Goal: Communication & Community: Answer question/provide support

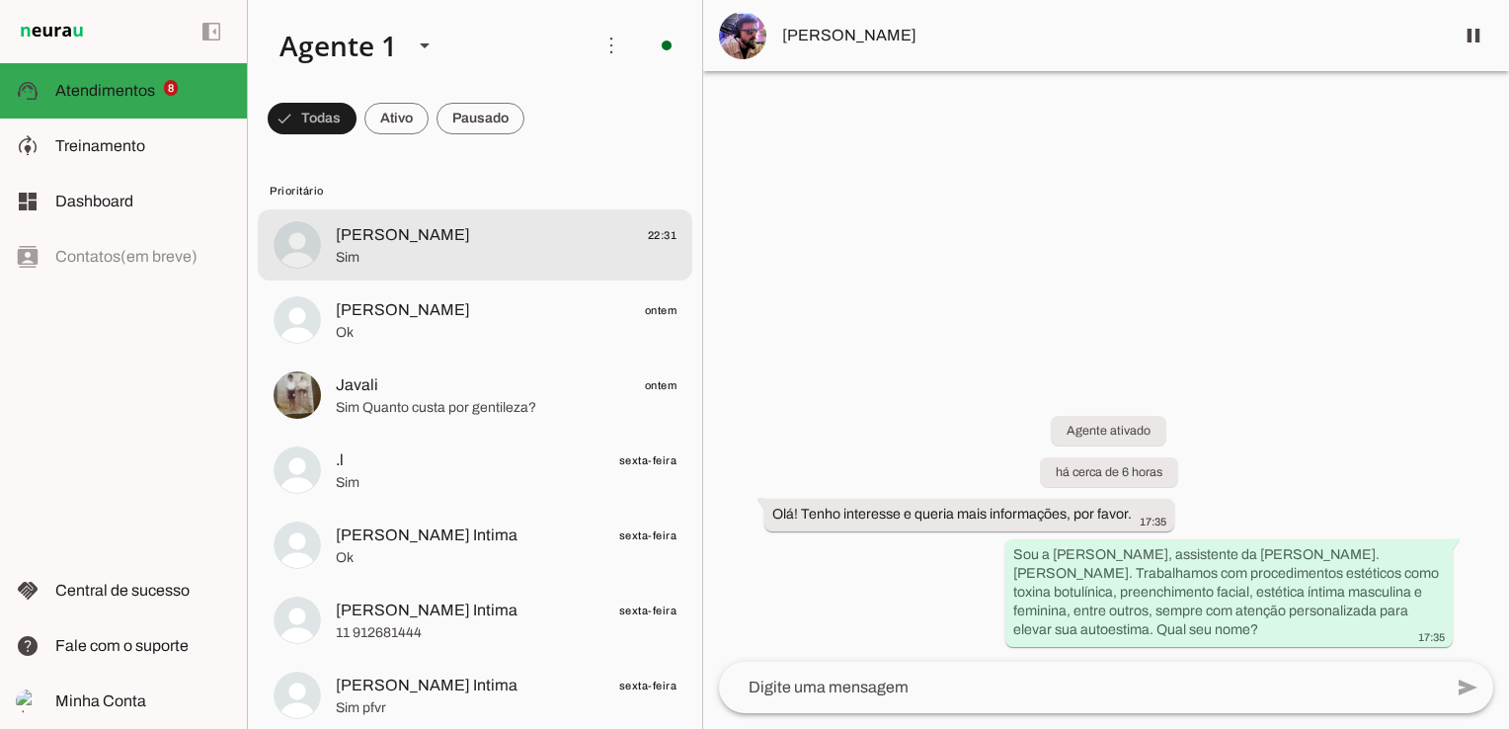
click at [348, 259] on span "Sim" at bounding box center [506, 258] width 341 height 20
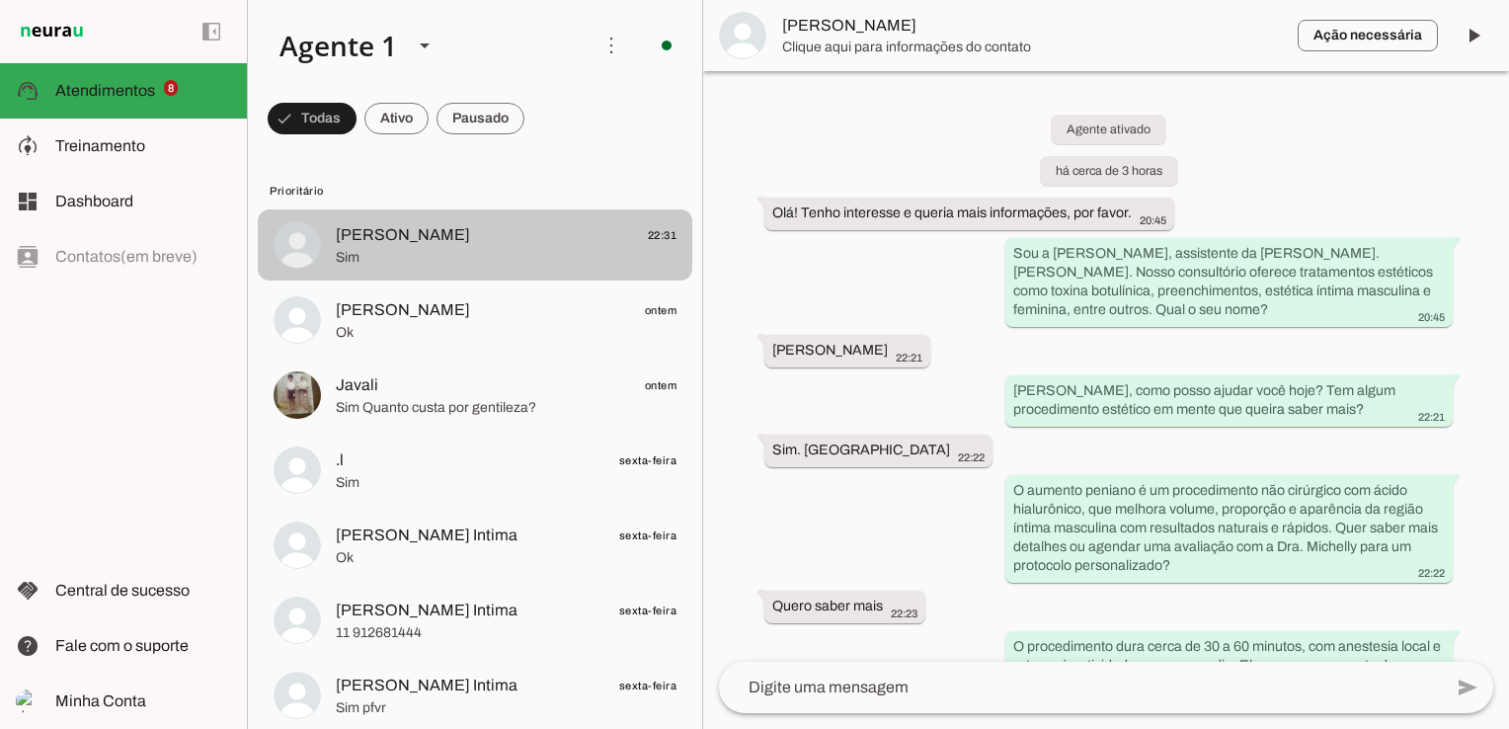
scroll to position [217, 0]
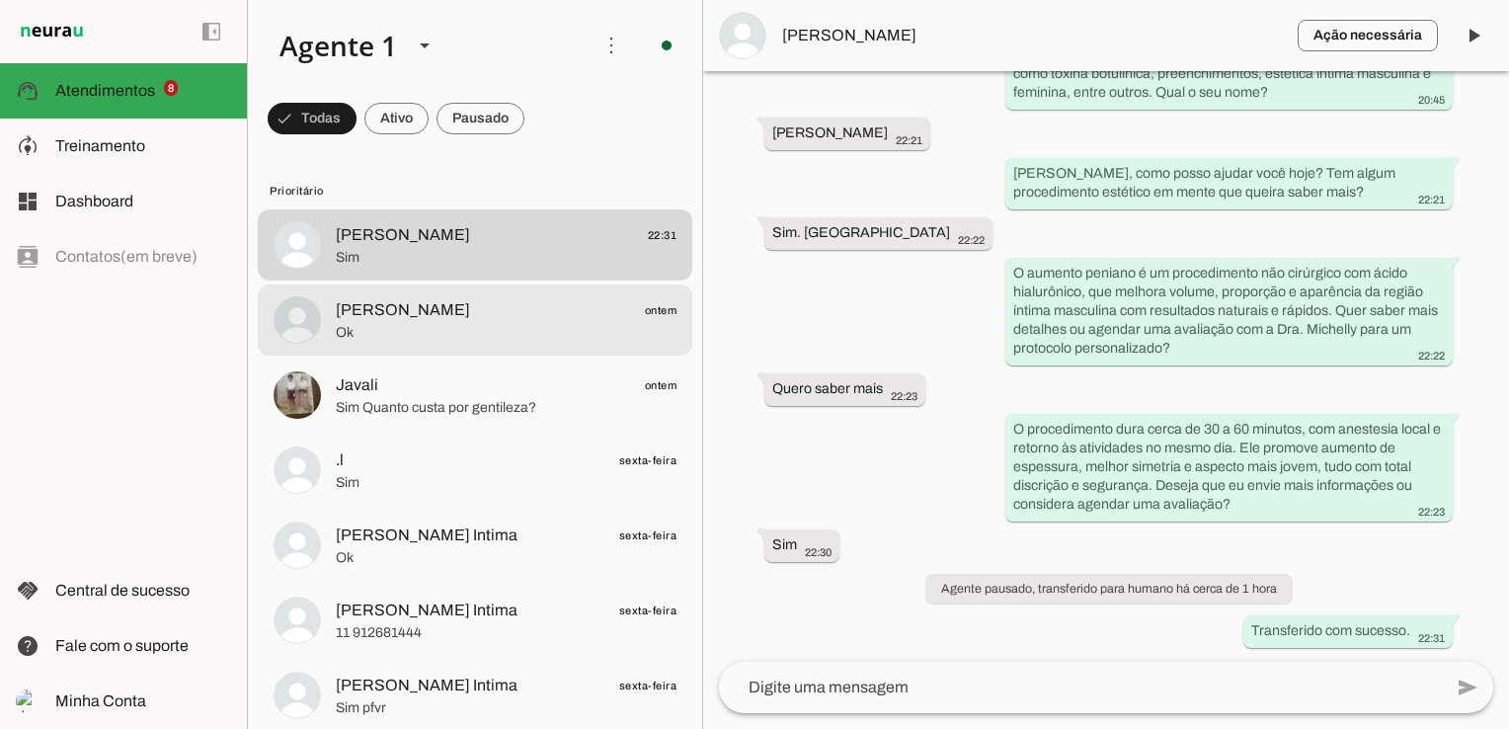
click at [424, 342] on div at bounding box center [506, 320] width 341 height 48
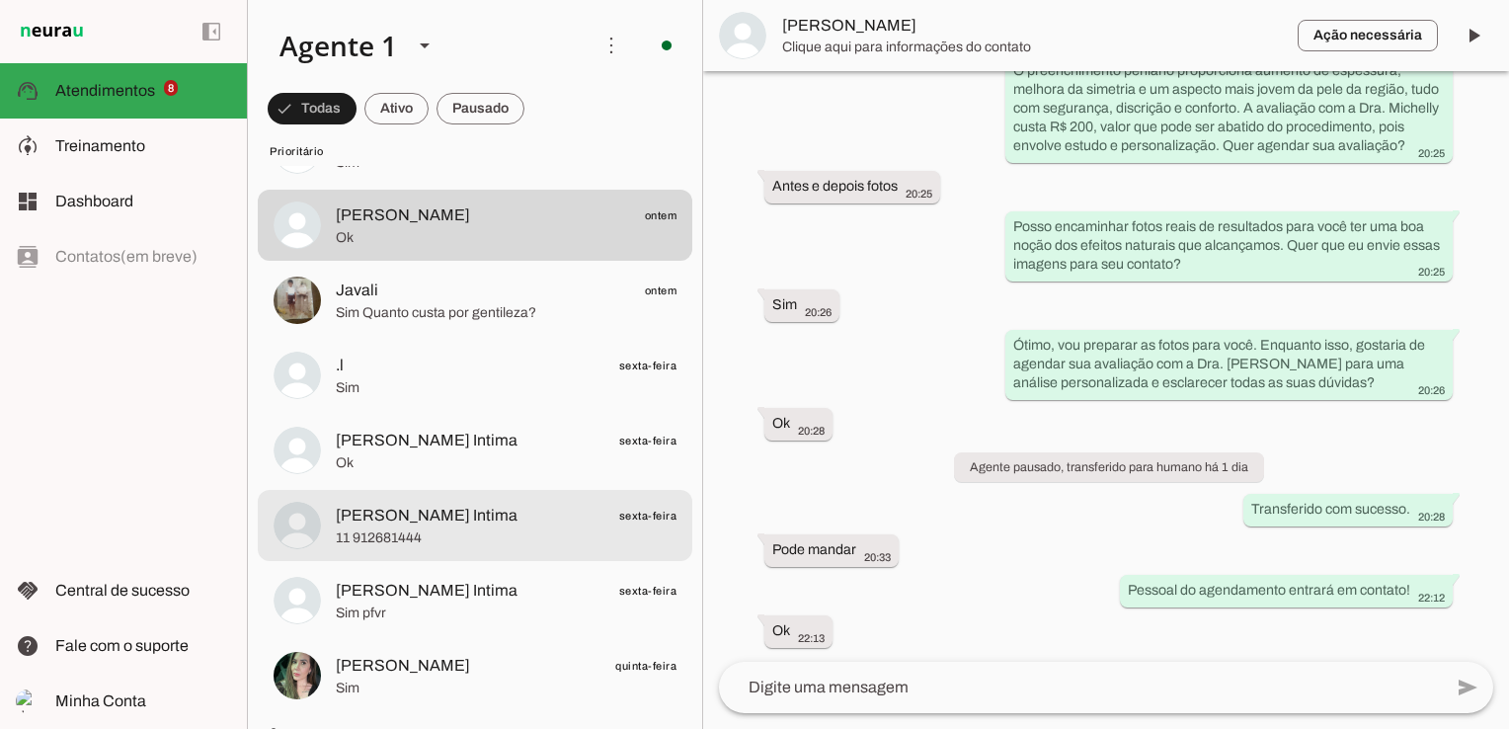
scroll to position [296, 0]
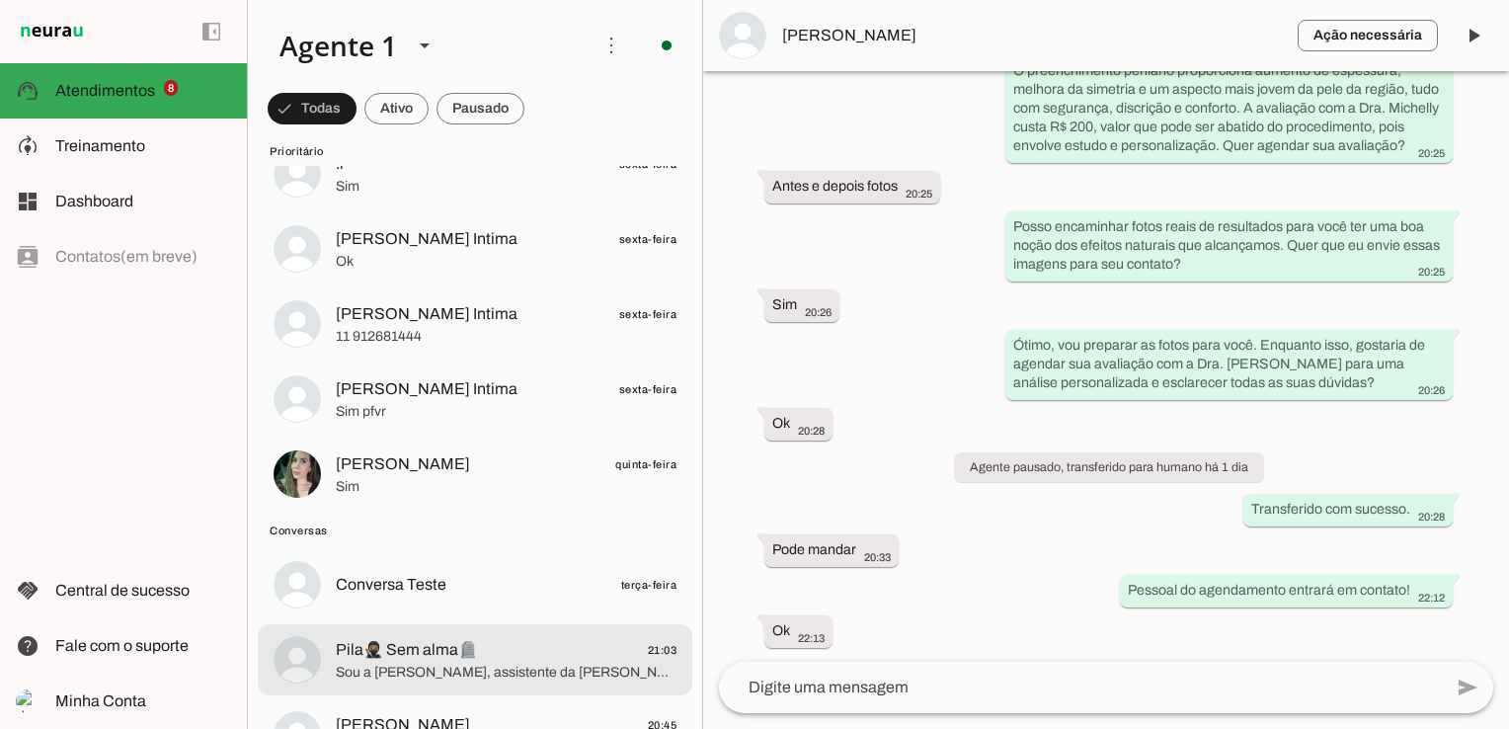
click at [528, 656] on span "Pila🥷🏽 Sem alma🪦 21:03" at bounding box center [506, 650] width 341 height 25
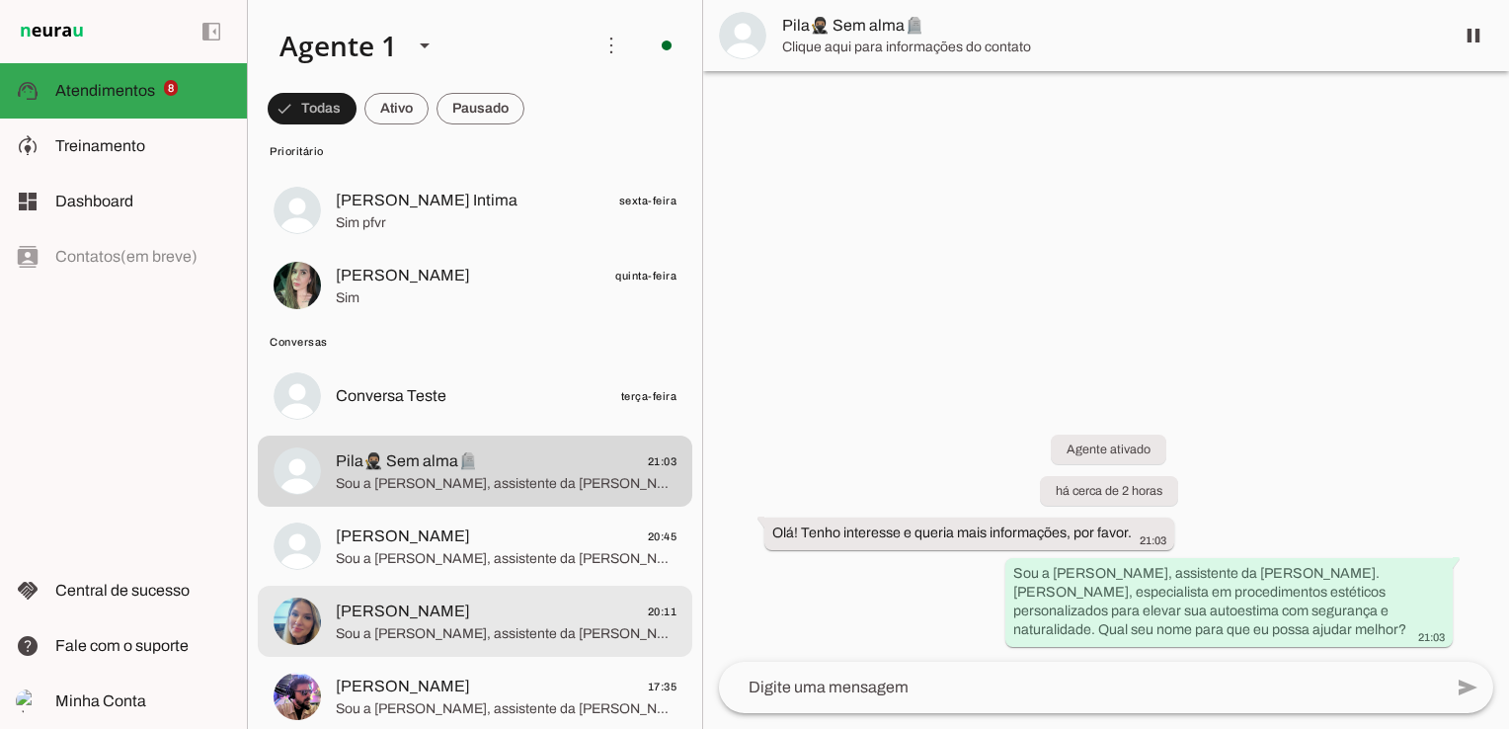
scroll to position [494, 0]
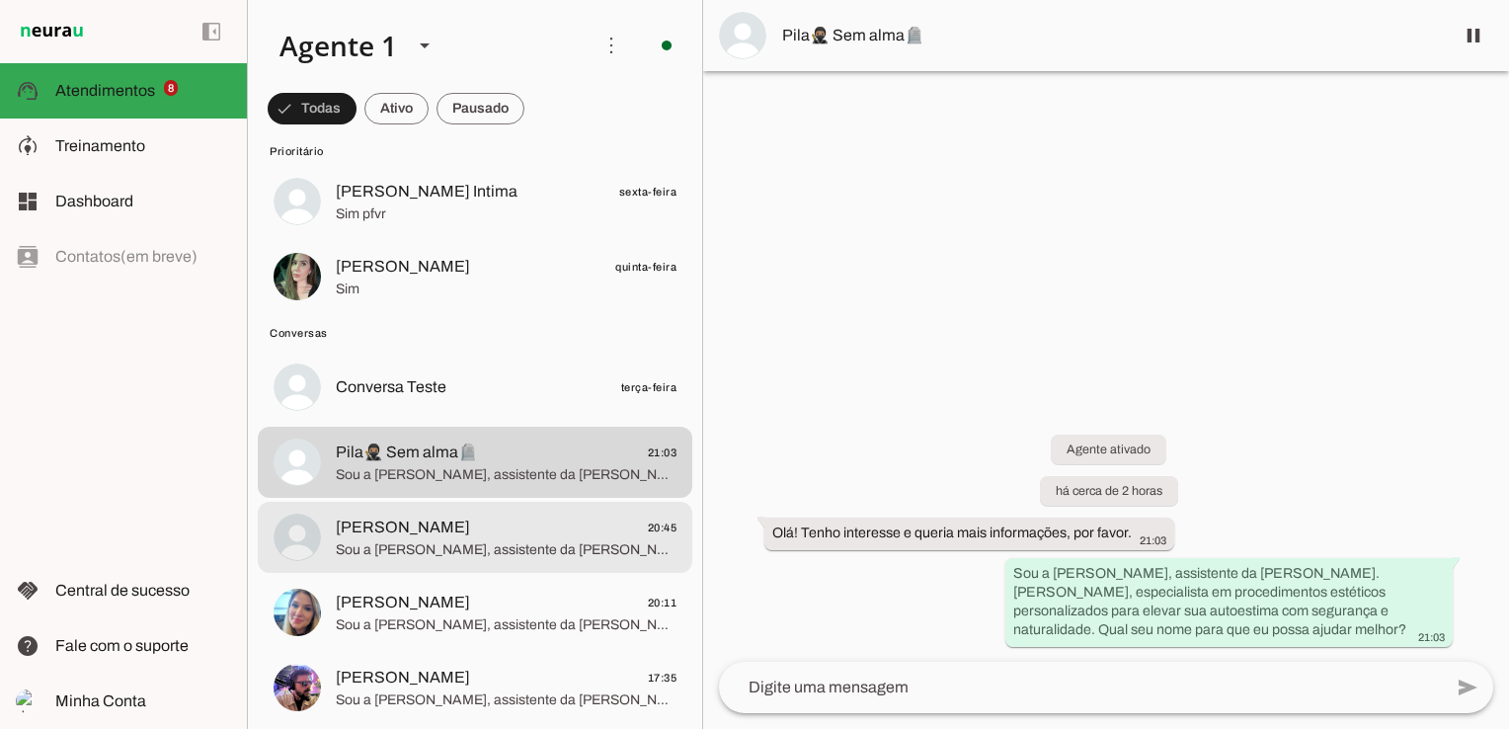
click at [508, 540] on span "Sou a [PERSON_NAME], assistente da [PERSON_NAME]. [PERSON_NAME], especialista e…" at bounding box center [506, 550] width 341 height 20
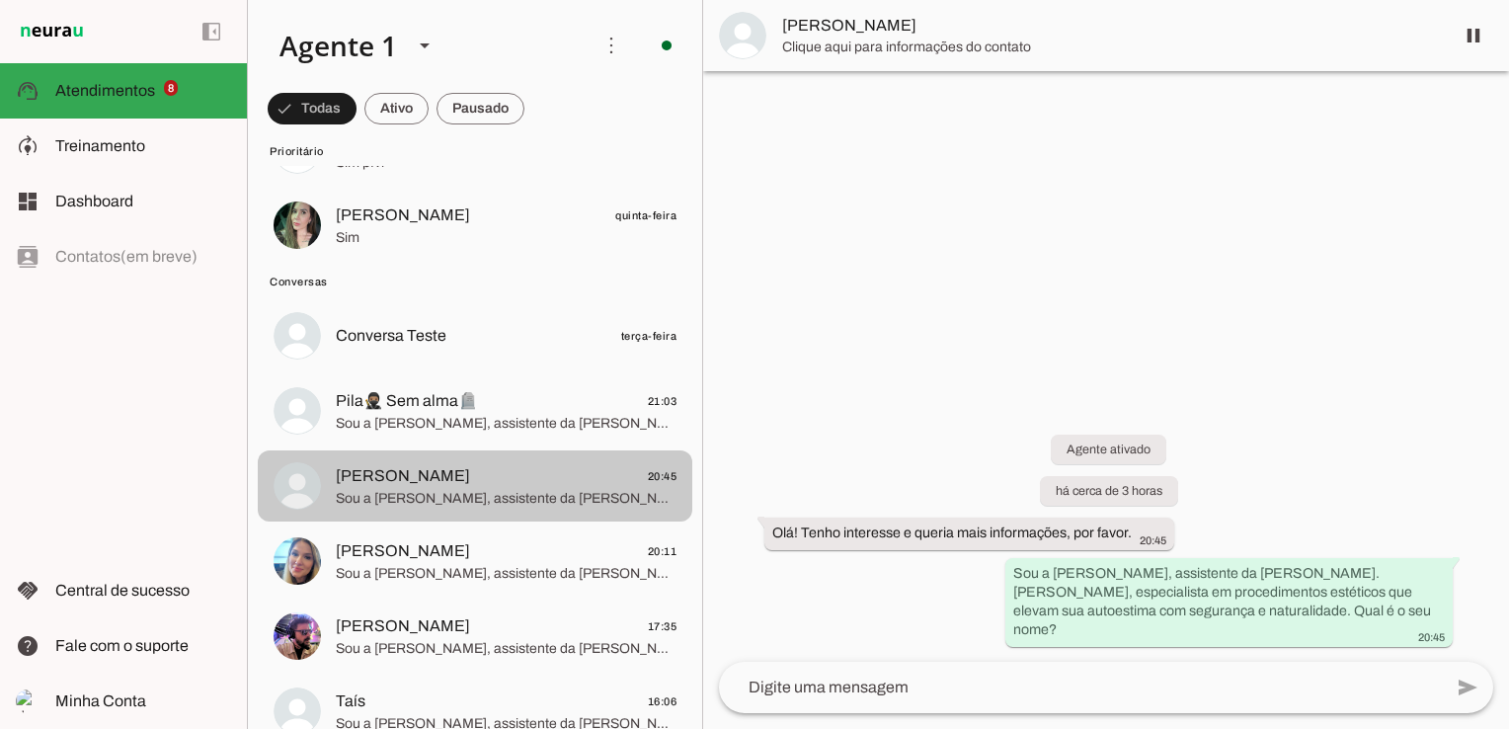
scroll to position [691, 0]
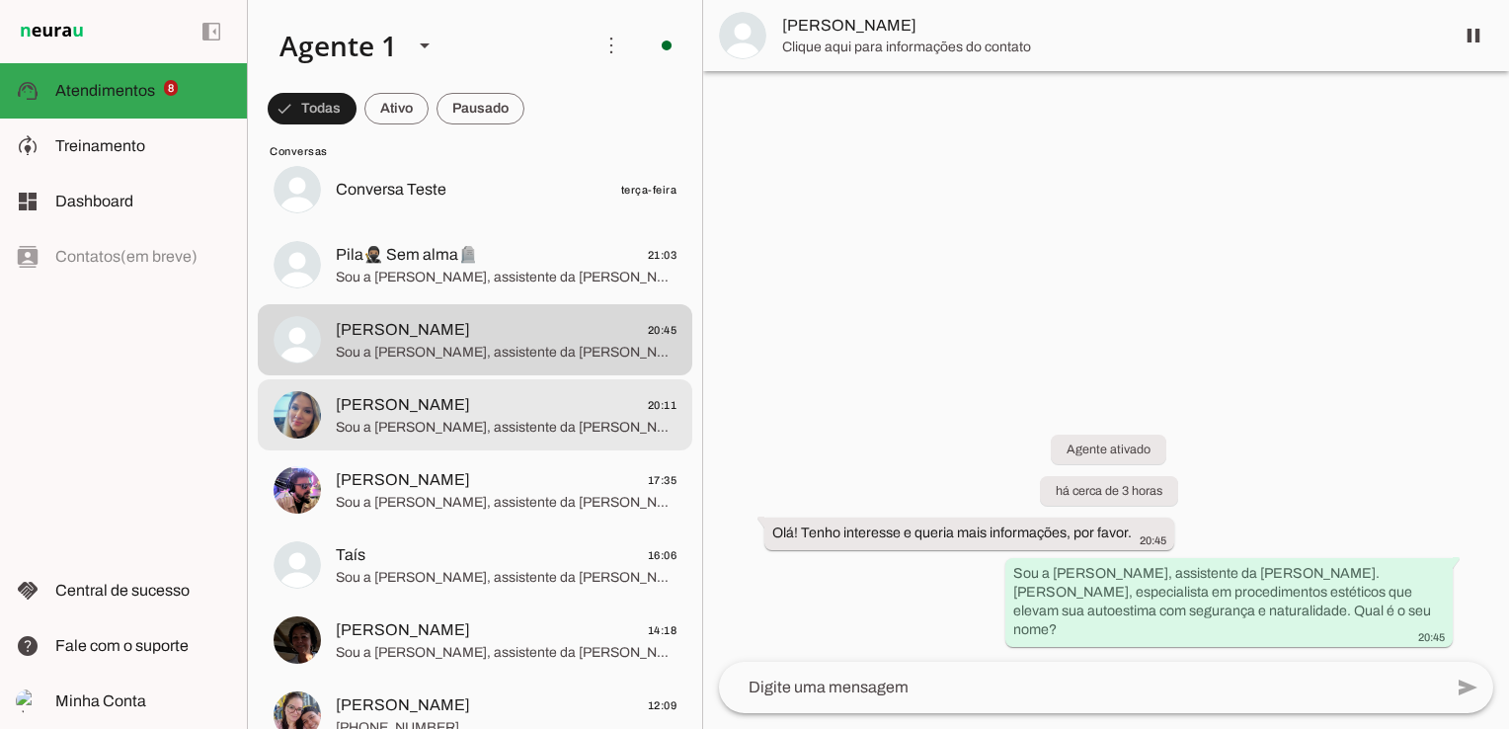
click at [512, 410] on span "[PERSON_NAME] 20:11" at bounding box center [506, 405] width 341 height 25
